Goal: Transaction & Acquisition: Purchase product/service

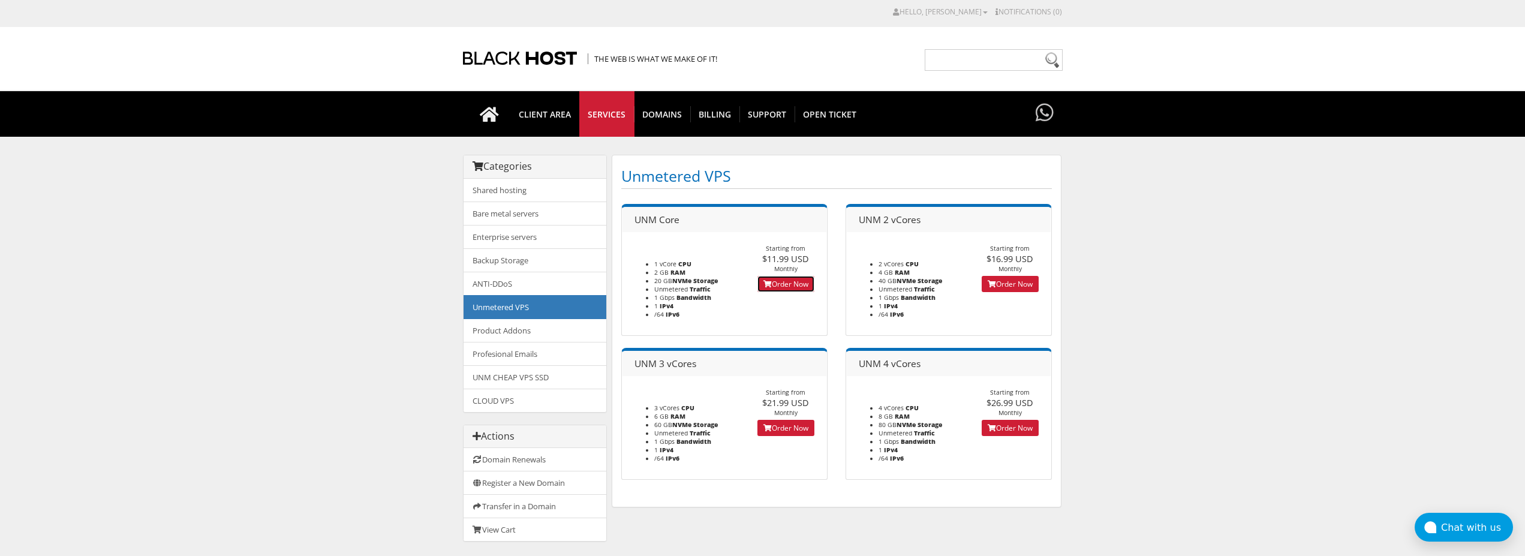
click at [777, 283] on link "Order Now" at bounding box center [785, 284] width 57 height 16
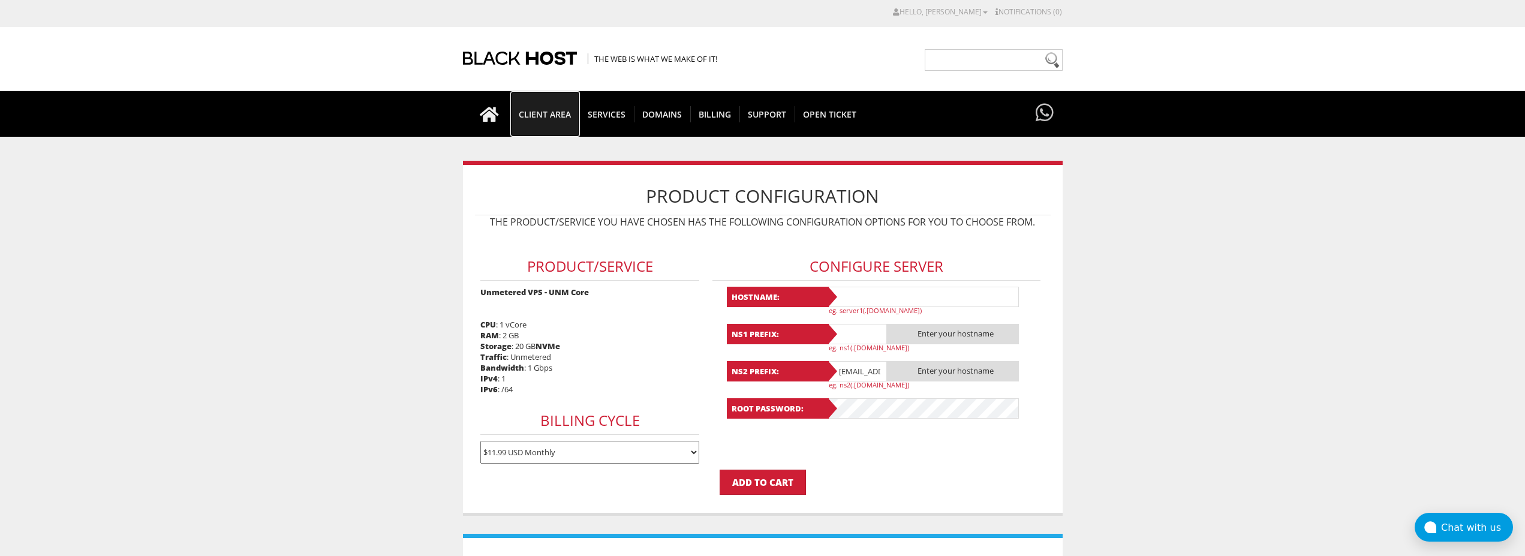
click at [557, 106] on span "CLIENT AREA" at bounding box center [544, 114] width 69 height 16
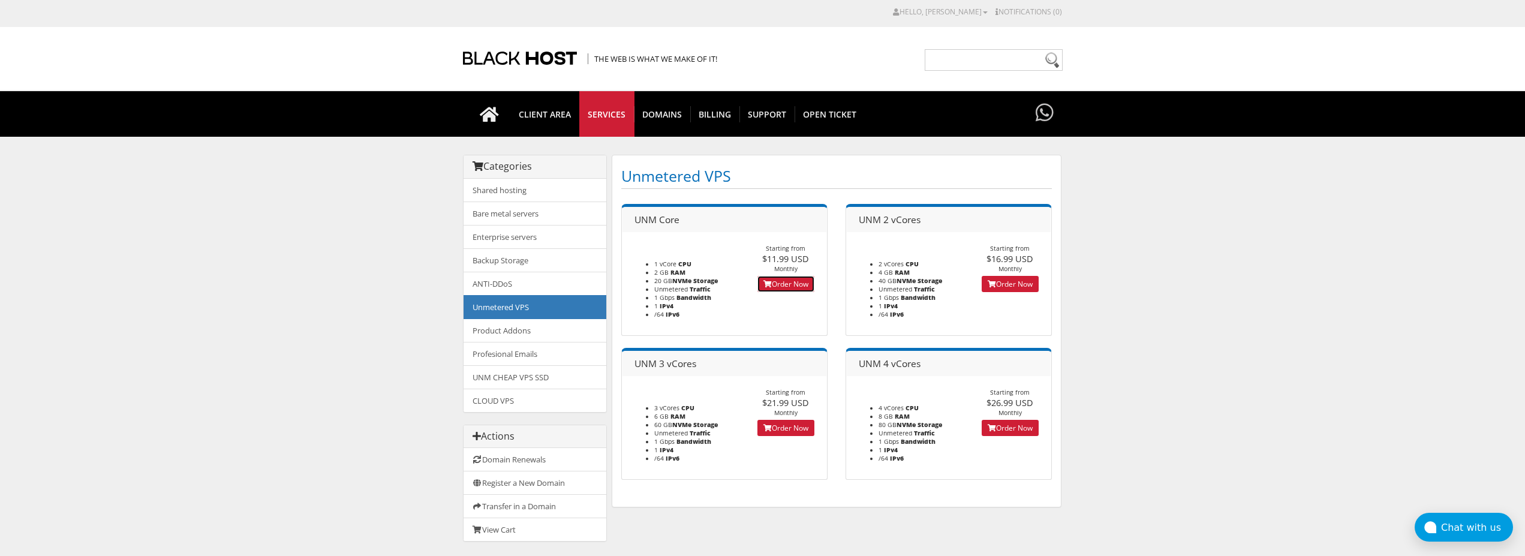
click at [787, 281] on link "Order Now" at bounding box center [785, 284] width 57 height 16
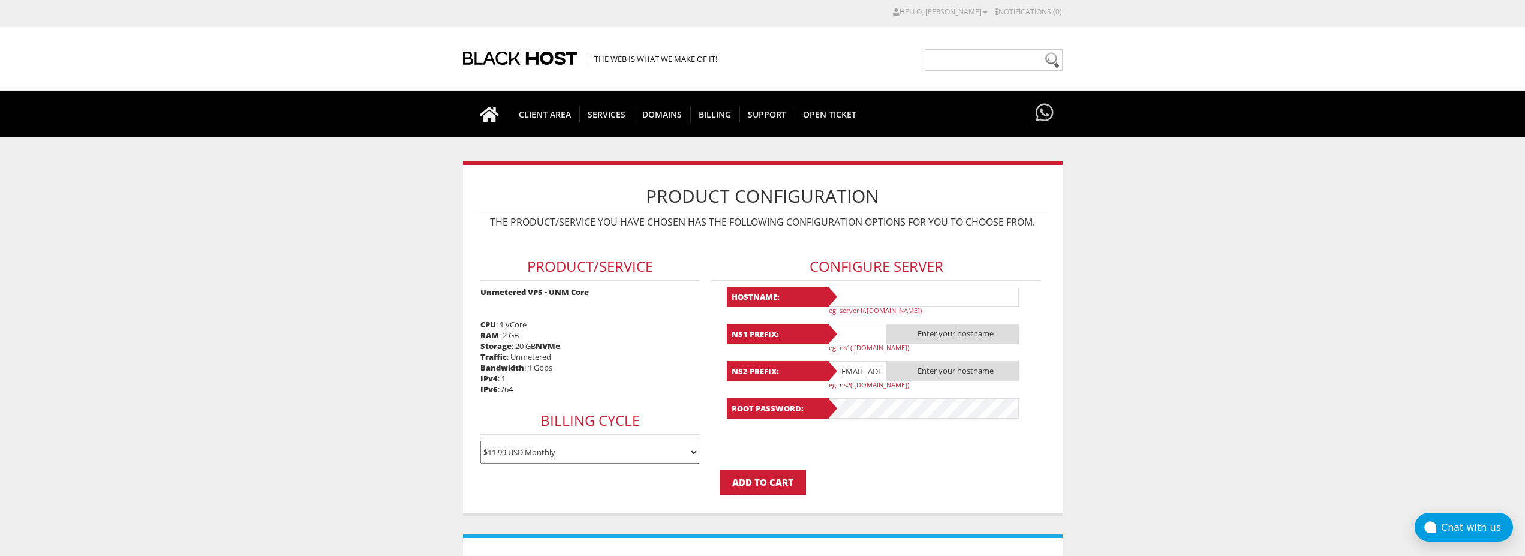
click at [852, 294] on input "text" at bounding box center [923, 297] width 192 height 20
click at [854, 293] on input "Lavanda8" at bounding box center [923, 297] width 192 height 20
type input "Lavanda8"
click at [549, 112] on span "CLIENT AREA" at bounding box center [544, 114] width 69 height 16
